Goal: Transaction & Acquisition: Book appointment/travel/reservation

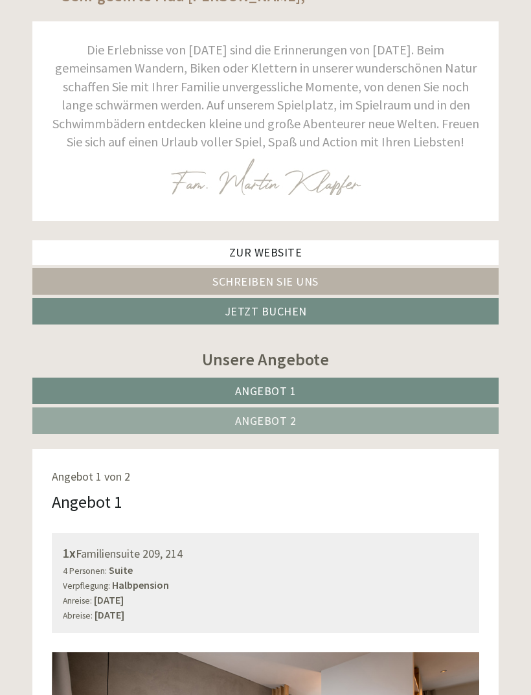
scroll to position [425, 0]
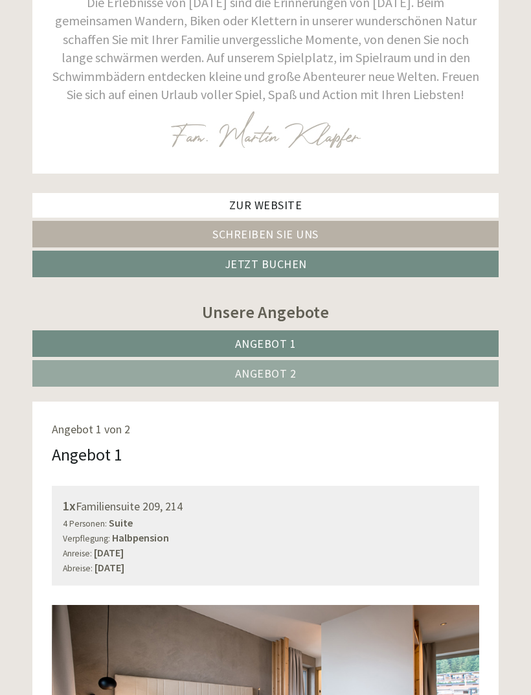
click at [283, 379] on link "Angebot 2" at bounding box center [265, 373] width 466 height 27
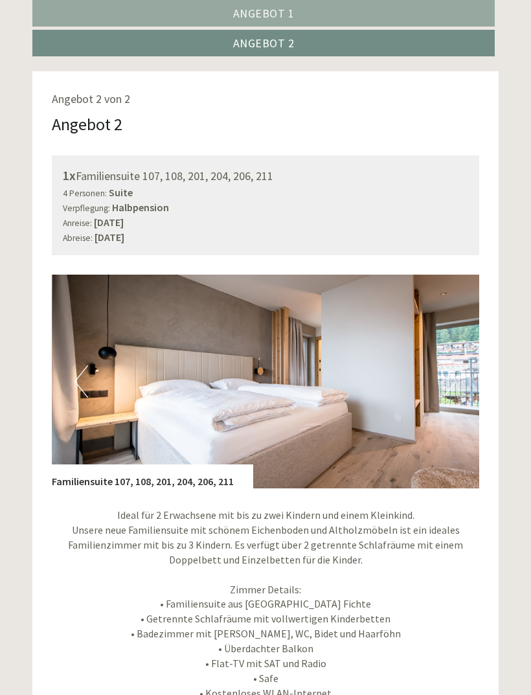
scroll to position [756, 0]
click at [454, 378] on button "Next" at bounding box center [450, 381] width 14 height 32
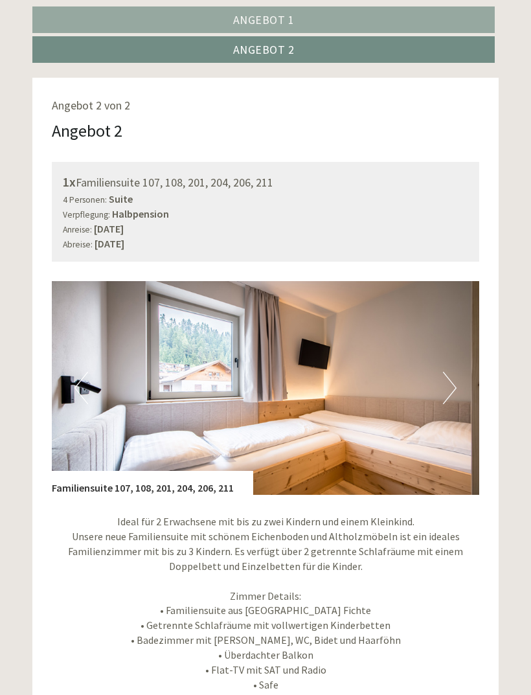
scroll to position [750, 0]
click at [452, 387] on button "Next" at bounding box center [450, 388] width 14 height 32
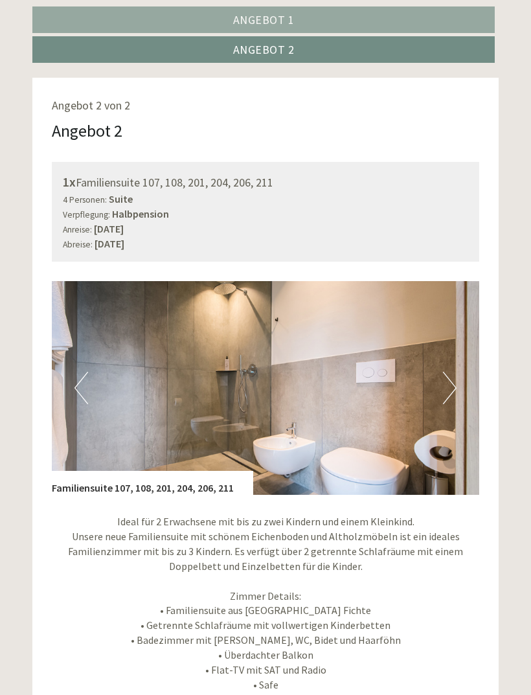
click at [453, 393] on button "Next" at bounding box center [450, 388] width 14 height 32
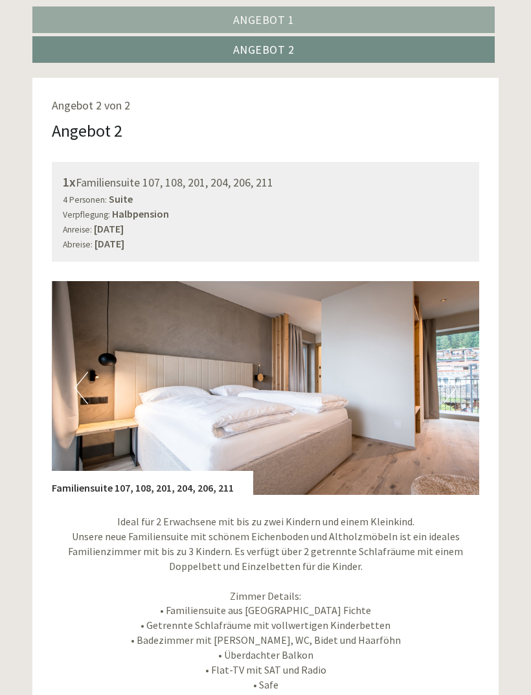
click at [459, 400] on img at bounding box center [266, 388] width 428 height 214
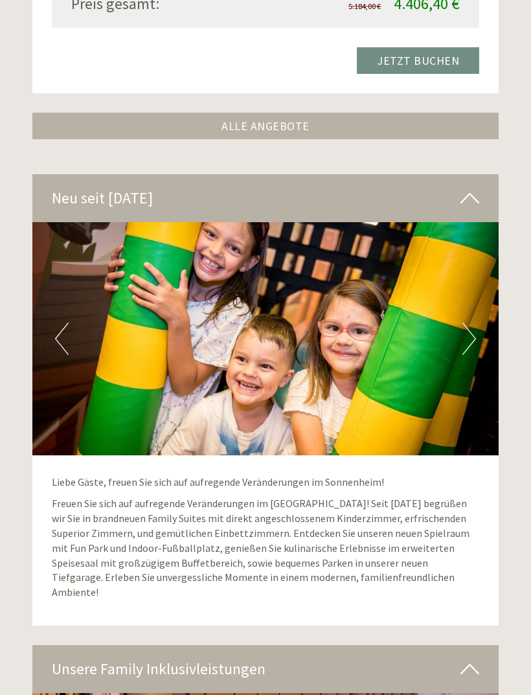
scroll to position [1644, 0]
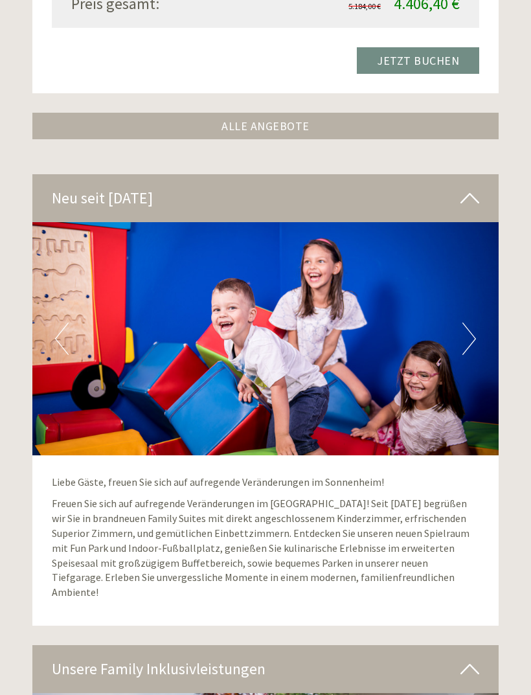
click at [276, 117] on link "ALLE ANGEBOTE" at bounding box center [265, 126] width 466 height 27
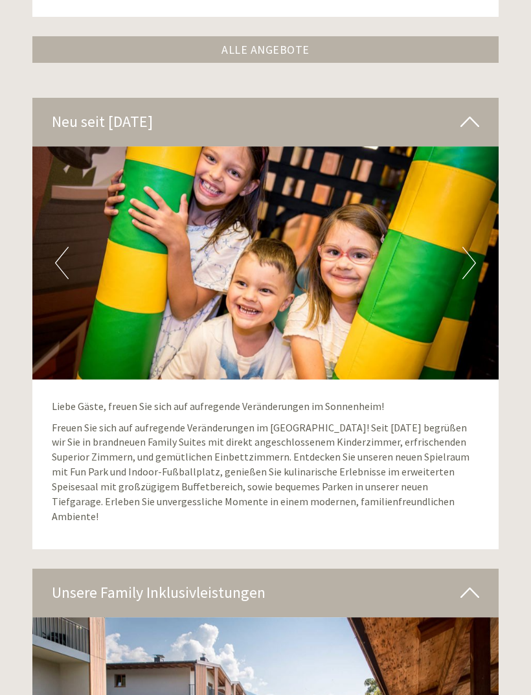
scroll to position [2654, 0]
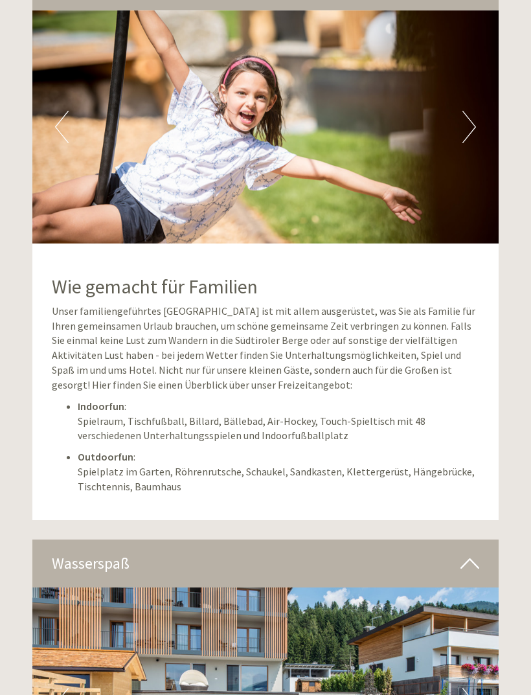
click at [167, 276] on h2 "Wie gemacht für Familien" at bounding box center [266, 286] width 428 height 21
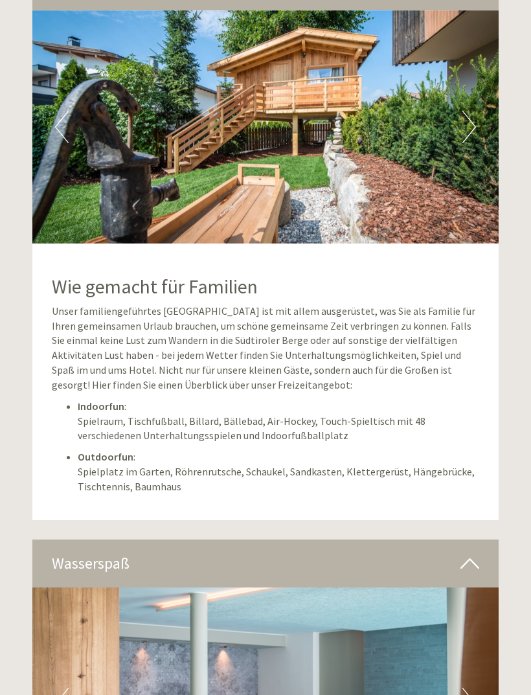
click at [128, 540] on div "Wasserspaß" at bounding box center [265, 564] width 466 height 48
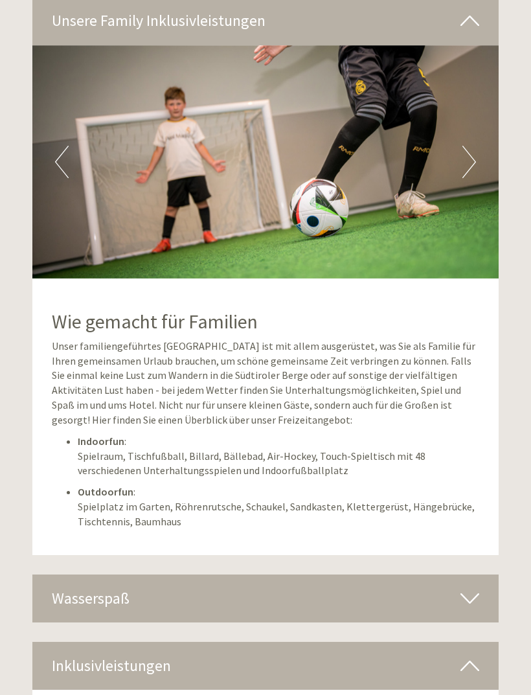
scroll to position [3161, 0]
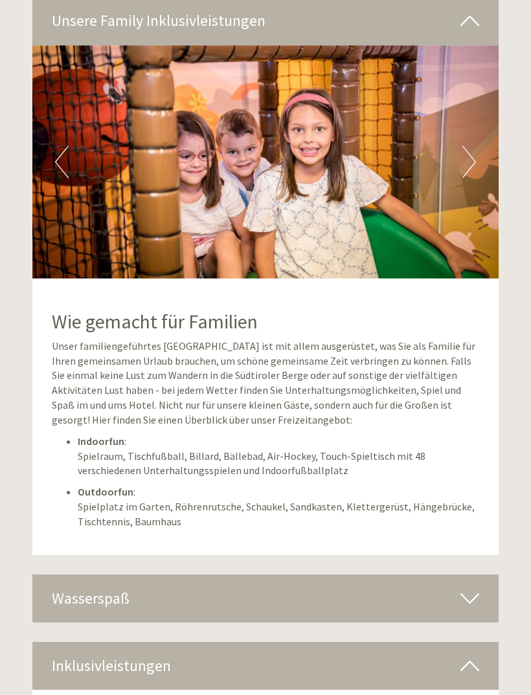
click at [466, 146] on button "Next" at bounding box center [470, 162] width 14 height 32
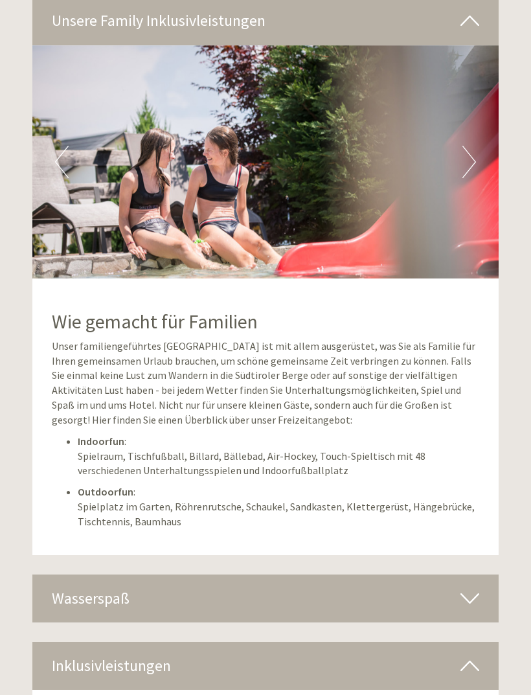
click at [465, 146] on button "Next" at bounding box center [470, 162] width 14 height 32
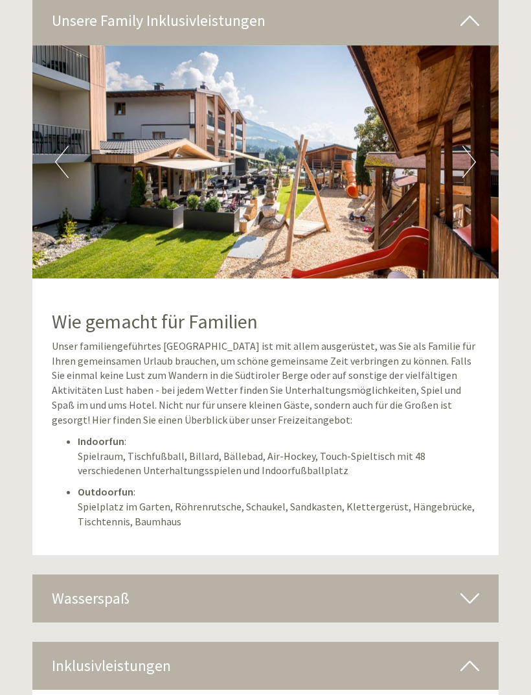
click at [468, 146] on button "Next" at bounding box center [470, 162] width 14 height 32
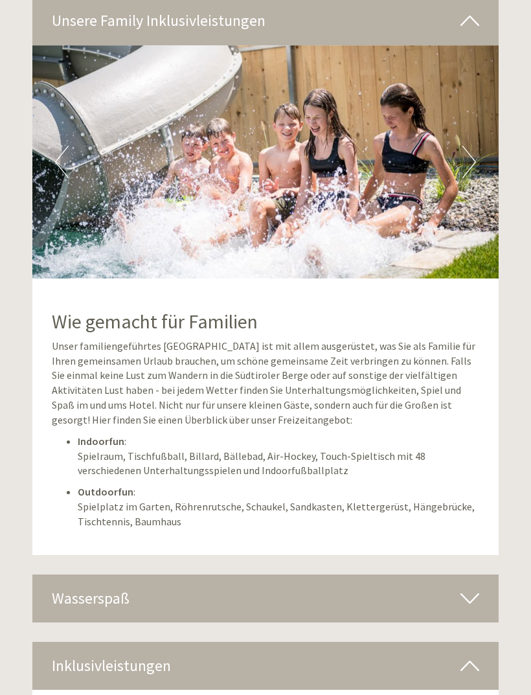
click at [461, 110] on img at bounding box center [265, 161] width 466 height 233
click at [469, 146] on button "Next" at bounding box center [470, 162] width 14 height 32
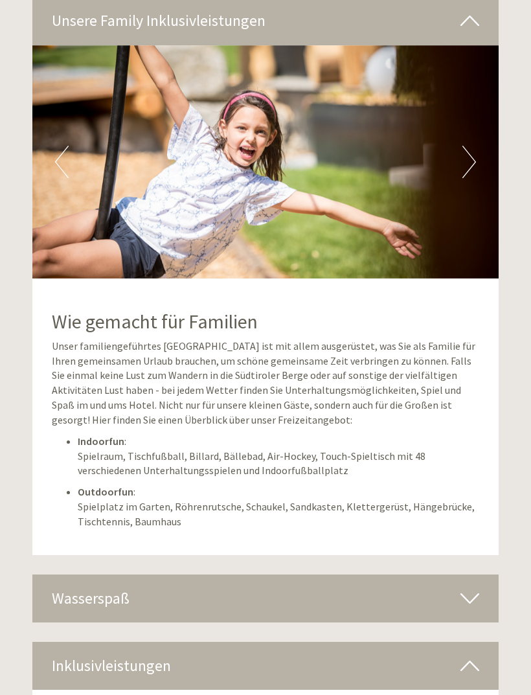
click at [463, 146] on button "Next" at bounding box center [470, 162] width 14 height 32
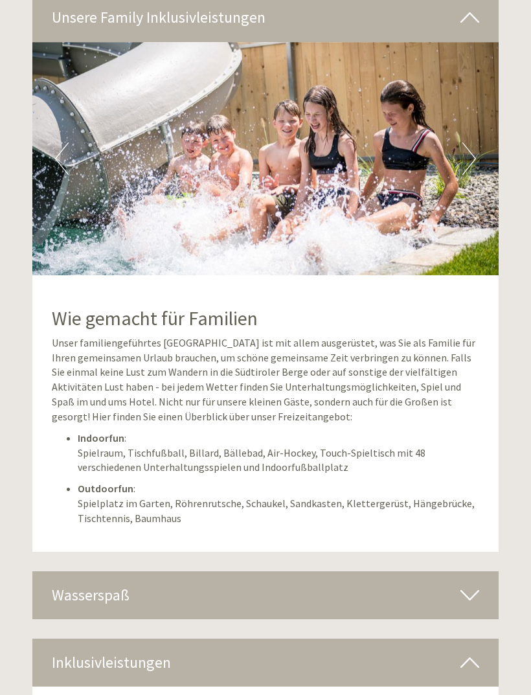
scroll to position [3162, 0]
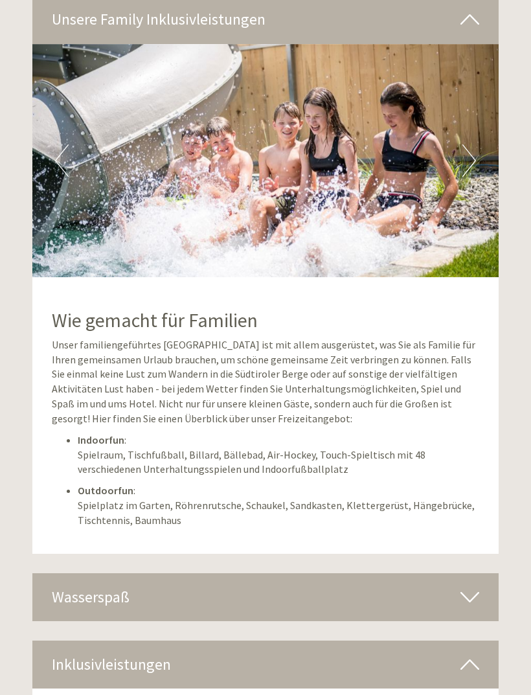
click at [474, 586] on icon at bounding box center [470, 597] width 19 height 22
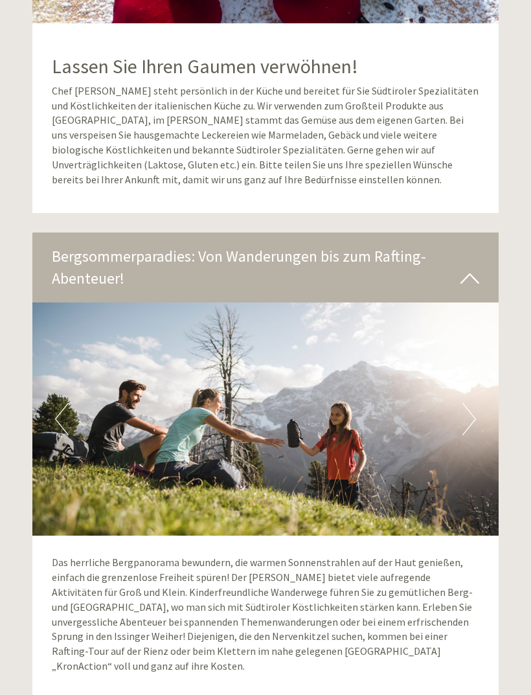
scroll to position [5438, 0]
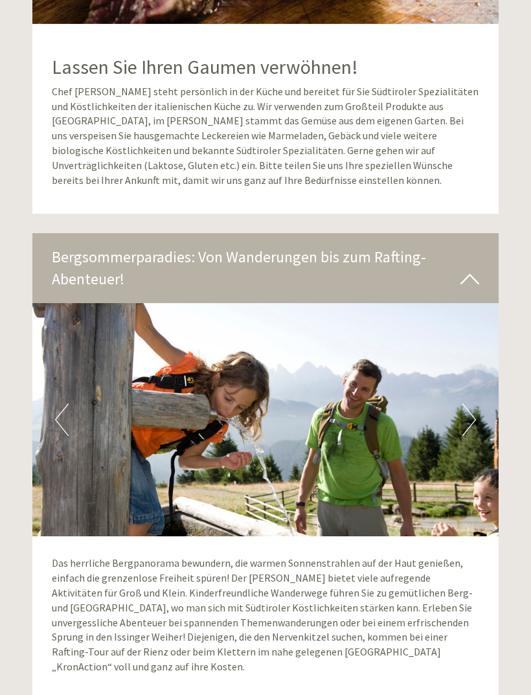
click at [454, 388] on img at bounding box center [265, 419] width 466 height 233
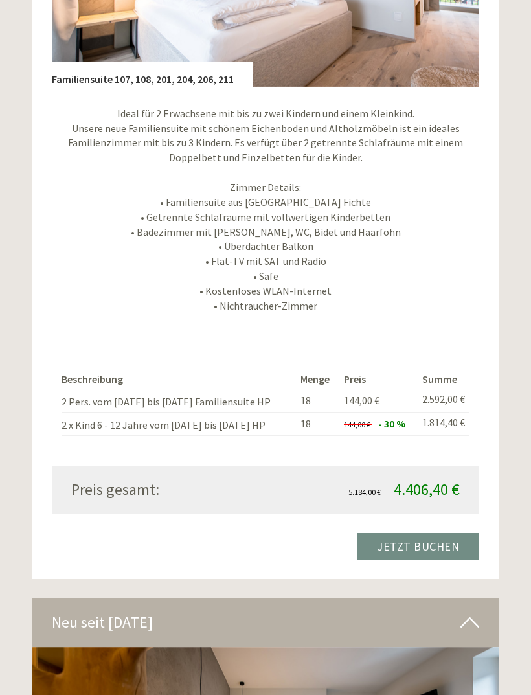
scroll to position [2088, 0]
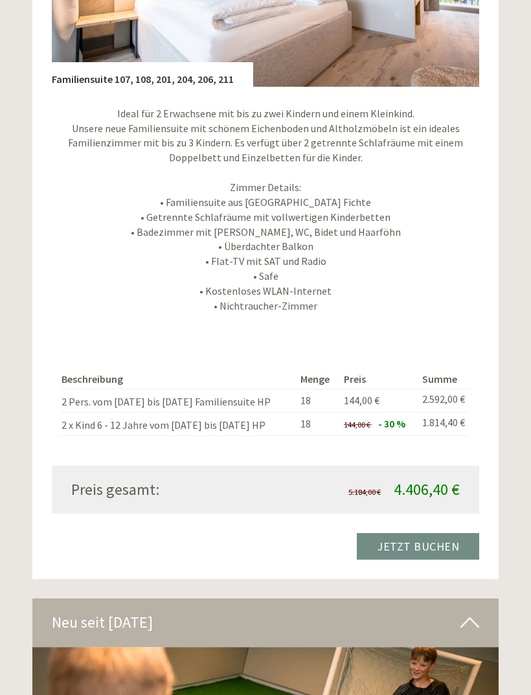
click at [438, 533] on link "Jetzt buchen" at bounding box center [418, 546] width 122 height 27
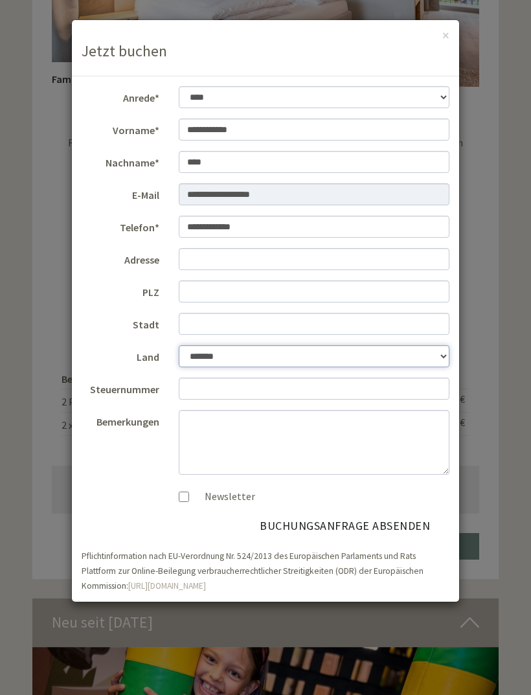
click at [440, 360] on select "**********" at bounding box center [314, 356] width 271 height 22
select select "*"
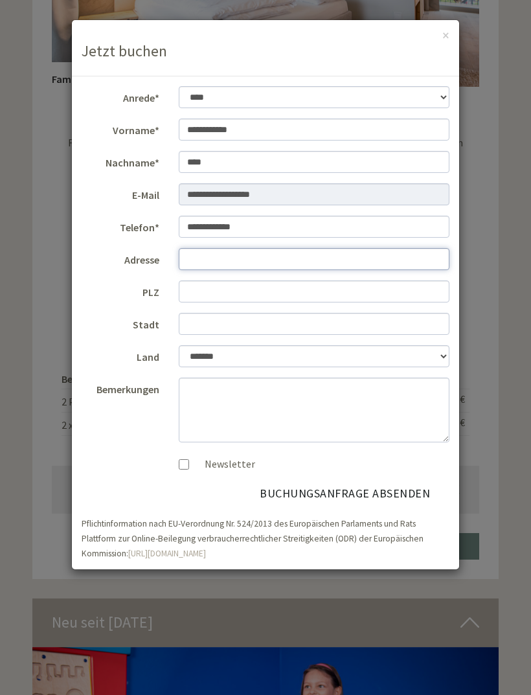
click at [198, 259] on input "Adresse" at bounding box center [314, 259] width 271 height 22
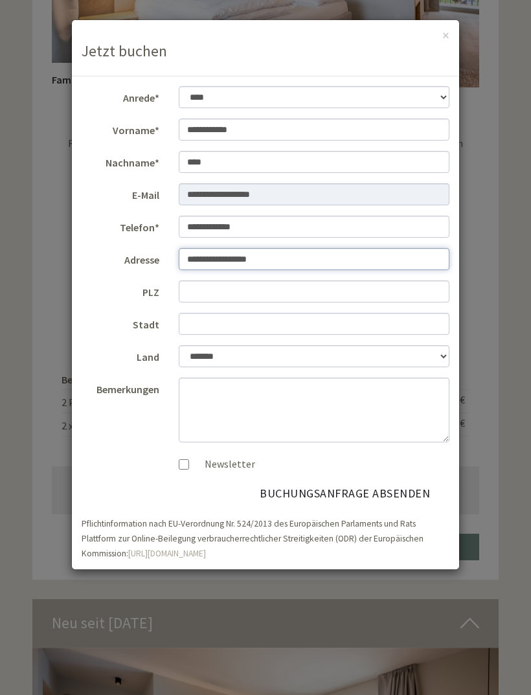
type input "**********"
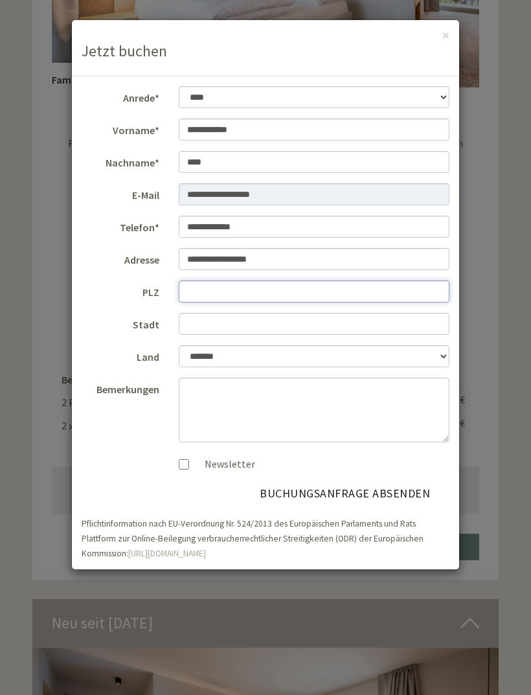
click at [209, 288] on input "PLZ" at bounding box center [314, 292] width 271 height 22
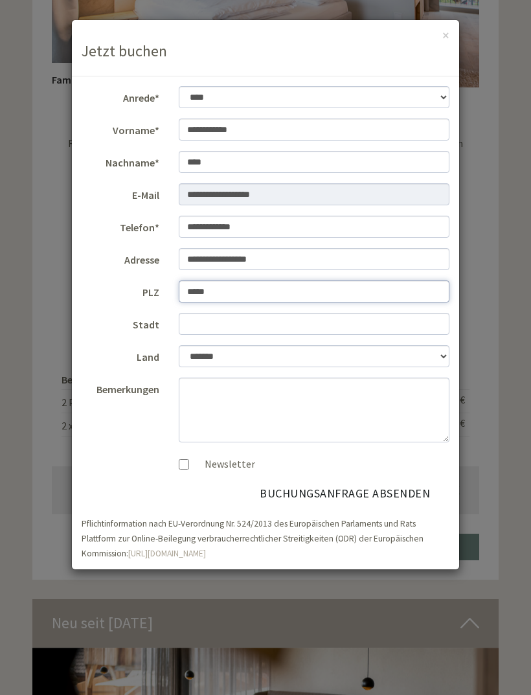
type input "*****"
click at [216, 322] on input "Stadt" at bounding box center [314, 324] width 271 height 22
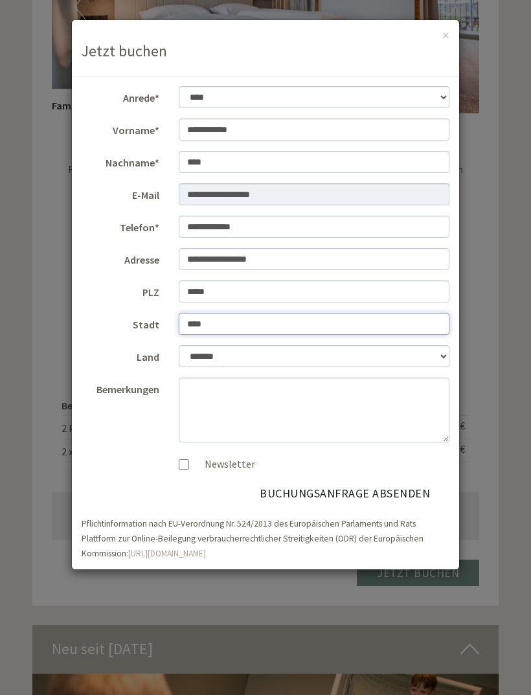
scroll to position [2061, 0]
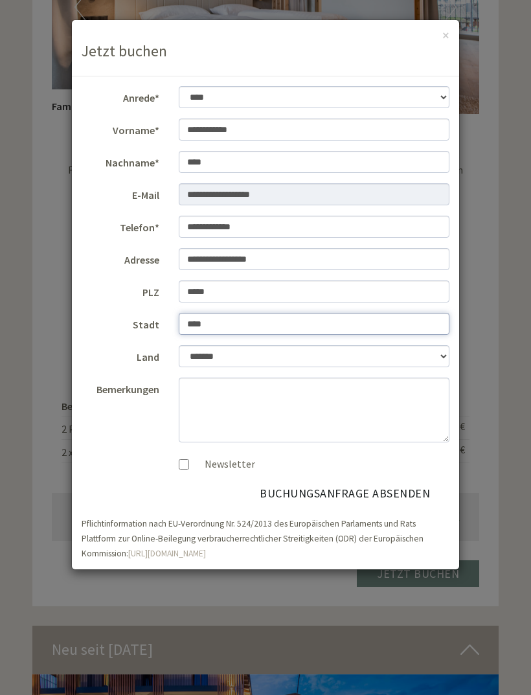
type input "****"
click at [402, 493] on button "Buchungsanfrage absenden" at bounding box center [344, 493] width 209 height 25
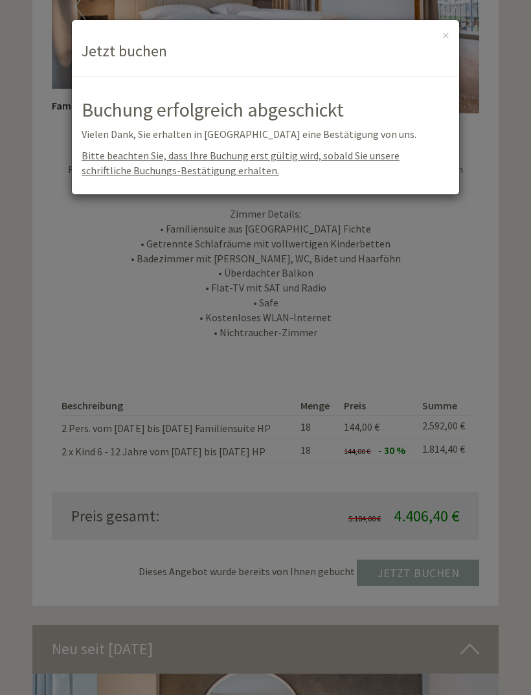
click at [470, 325] on div "**********" at bounding box center [265, 347] width 531 height 695
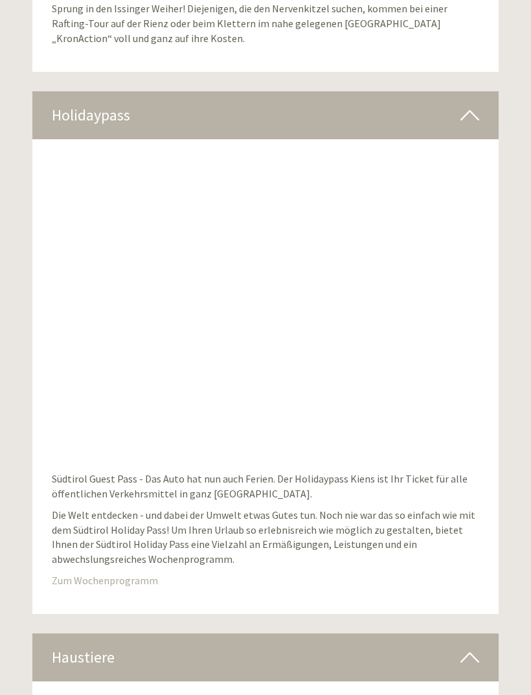
scroll to position [6065, 0]
